Goal: Use online tool/utility: Utilize a website feature to perform a specific function

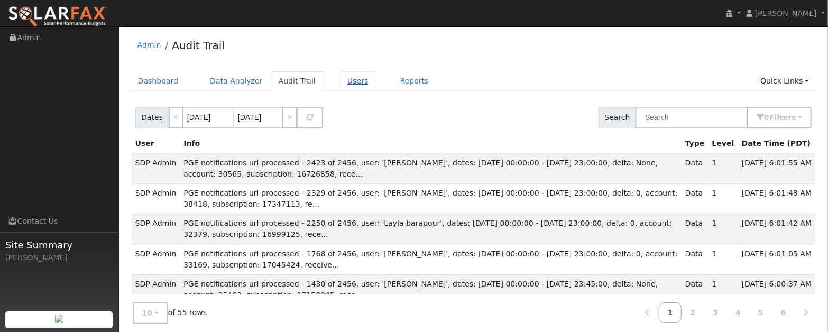
click at [349, 80] on link "Users" at bounding box center [357, 81] width 37 height 20
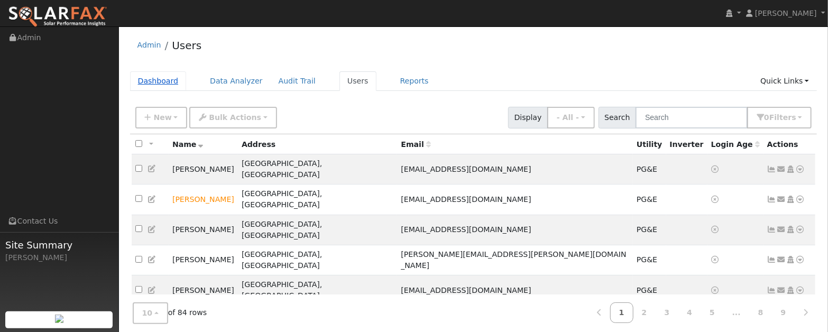
click at [151, 82] on link "Dashboard" at bounding box center [158, 81] width 57 height 20
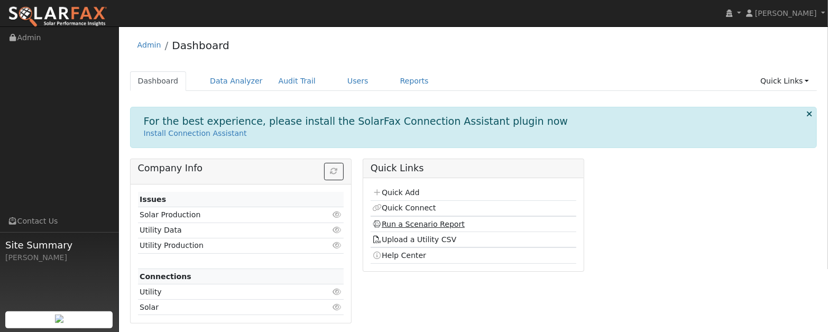
click at [412, 224] on link "Run a Scenario Report" at bounding box center [418, 224] width 92 height 8
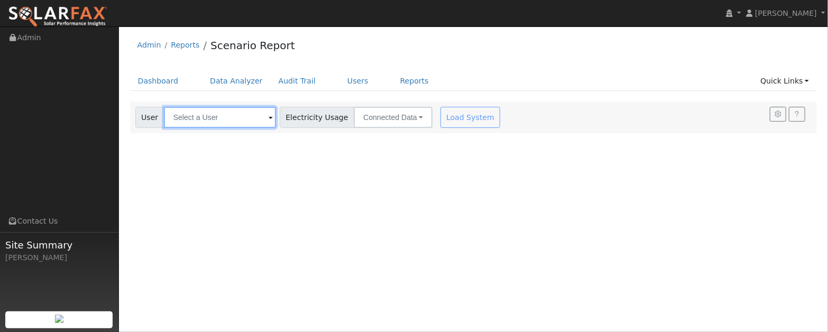
click at [250, 114] on input "text" at bounding box center [220, 117] width 112 height 21
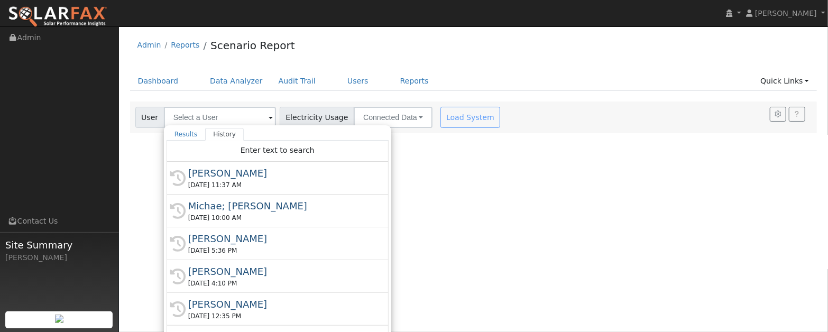
drag, startPoint x: 199, startPoint y: 203, endPoint x: 231, endPoint y: 187, distance: 35.9
click at [199, 203] on div "Michae; [PERSON_NAME]" at bounding box center [282, 206] width 188 height 14
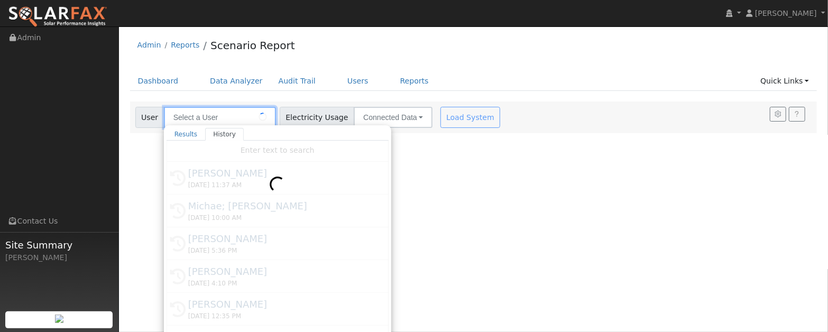
type input "Michae; [PERSON_NAME]"
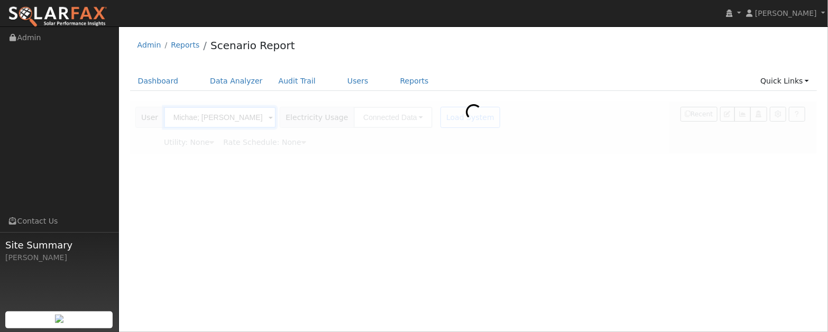
type input "Pacific Gas & Electric"
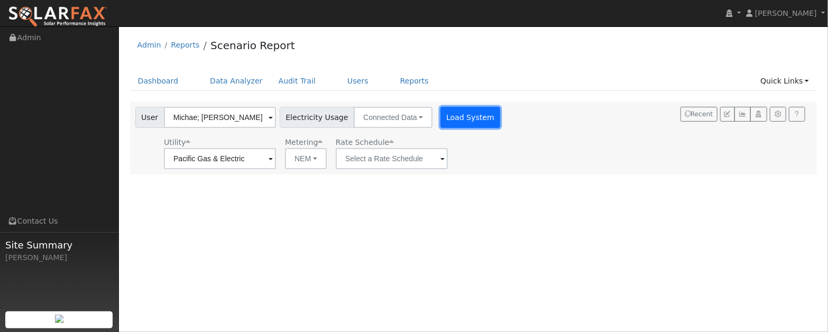
drag, startPoint x: 446, startPoint y: 118, endPoint x: 426, endPoint y: 120, distance: 19.7
click at [446, 118] on button "Load System" at bounding box center [470, 117] width 60 height 21
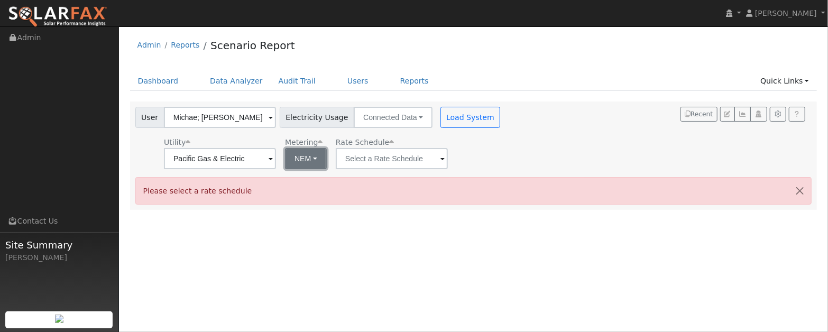
click at [309, 156] on button "NEM" at bounding box center [306, 158] width 42 height 21
drag, startPoint x: 290, startPoint y: 196, endPoint x: 295, endPoint y: 184, distance: 12.5
click at [290, 196] on link "NBT" at bounding box center [309, 197] width 73 height 15
type input "E-ELEC"
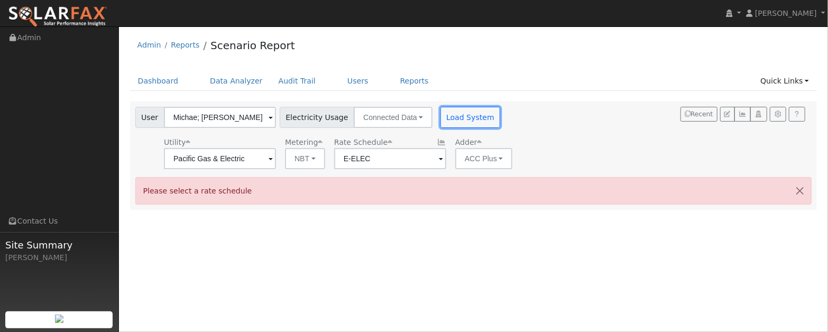
drag, startPoint x: 458, startPoint y: 119, endPoint x: 460, endPoint y: 129, distance: 10.4
click at [458, 119] on button "Load System" at bounding box center [470, 117] width 60 height 21
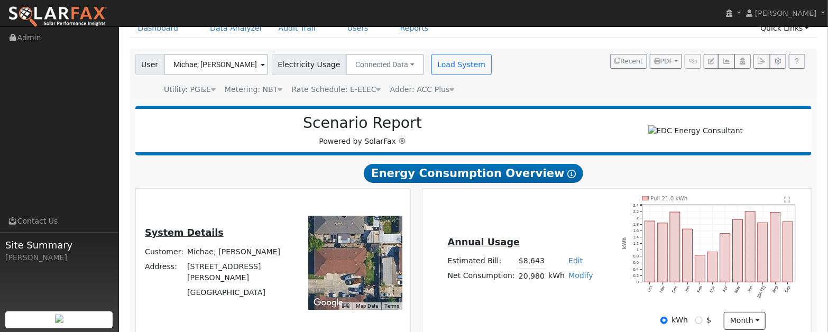
scroll to position [63, 0]
